Goal: Task Accomplishment & Management: Manage account settings

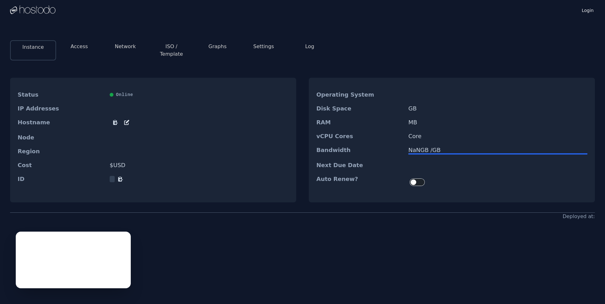
click at [306, 47] on button "Log" at bounding box center [309, 47] width 9 height 8
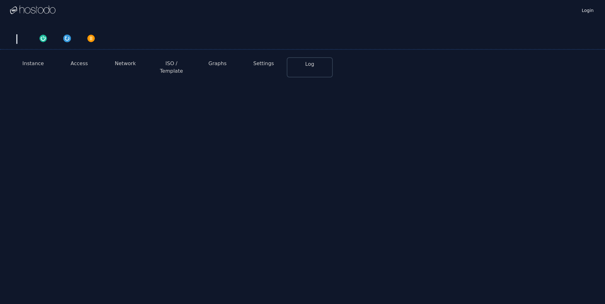
click at [34, 63] on button "Instance" at bounding box center [32, 64] width 21 height 8
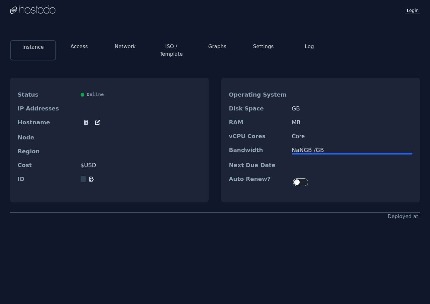
click at [414, 13] on link "Login" at bounding box center [413, 10] width 14 height 8
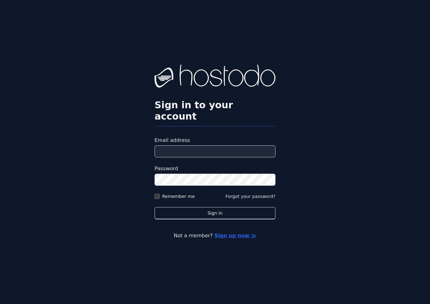
type input "**********"
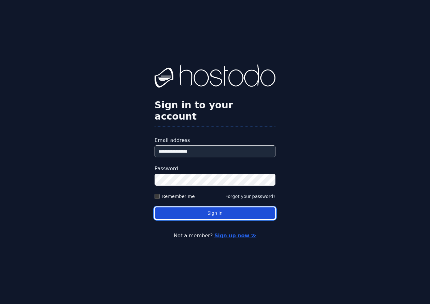
click at [195, 208] on button "Sign in" at bounding box center [215, 213] width 121 height 12
click at [236, 207] on button "Sign in" at bounding box center [215, 213] width 121 height 12
click at [237, 211] on button "Sign in" at bounding box center [215, 213] width 121 height 12
click at [236, 210] on button "Sign in" at bounding box center [215, 213] width 121 height 12
